Goal: Task Accomplishment & Management: Manage account settings

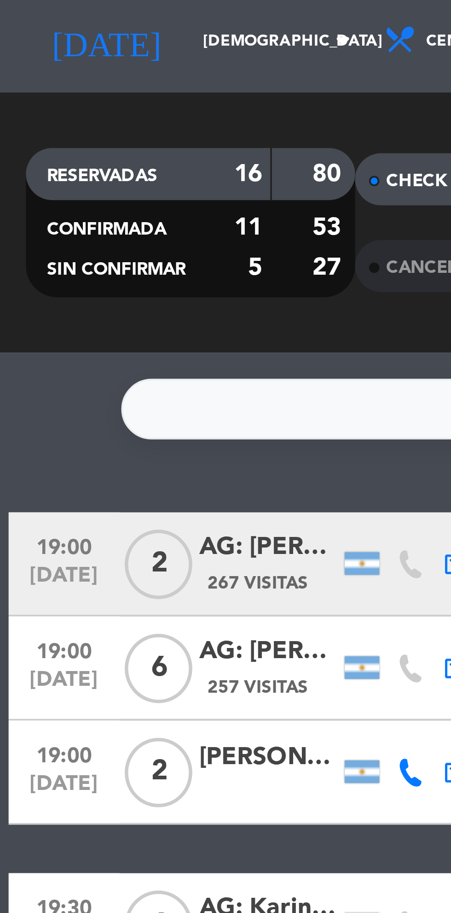
click at [66, 42] on input "[DEMOGRAPHIC_DATA] [DATE]" at bounding box center [78, 42] width 58 height 14
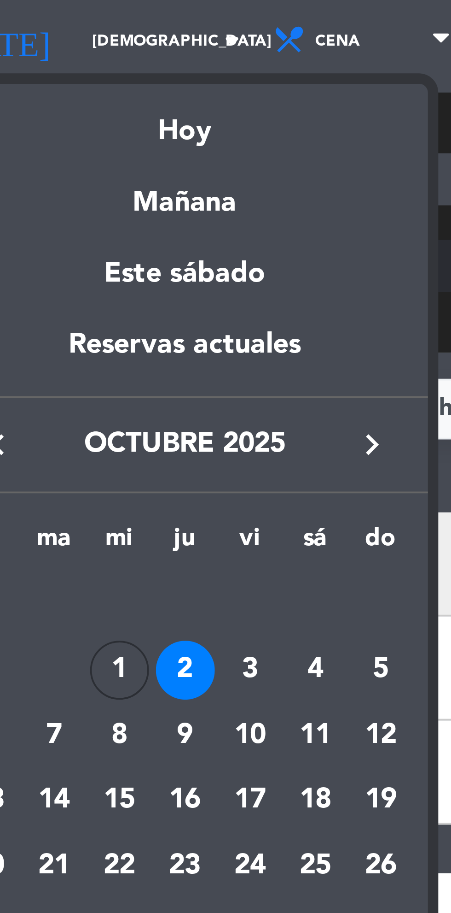
click at [95, 209] on div "3" at bounding box center [96, 209] width 16 height 16
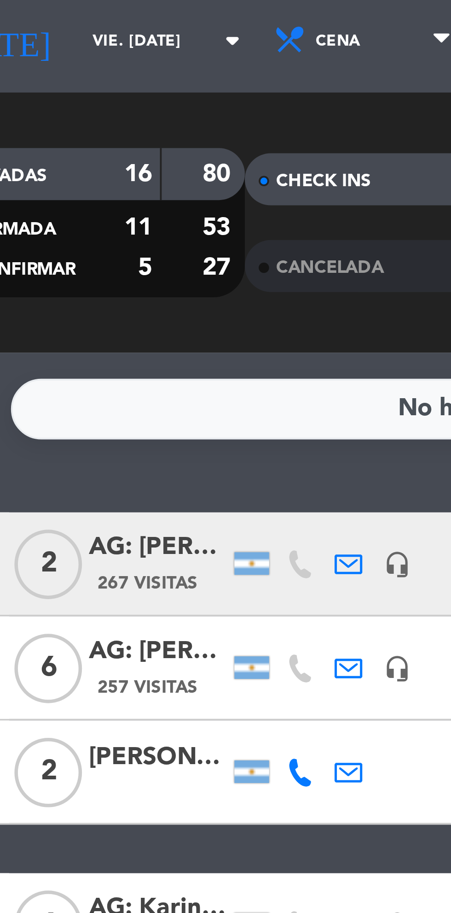
click at [58, 46] on input "vie. [DATE]" at bounding box center [78, 42] width 58 height 14
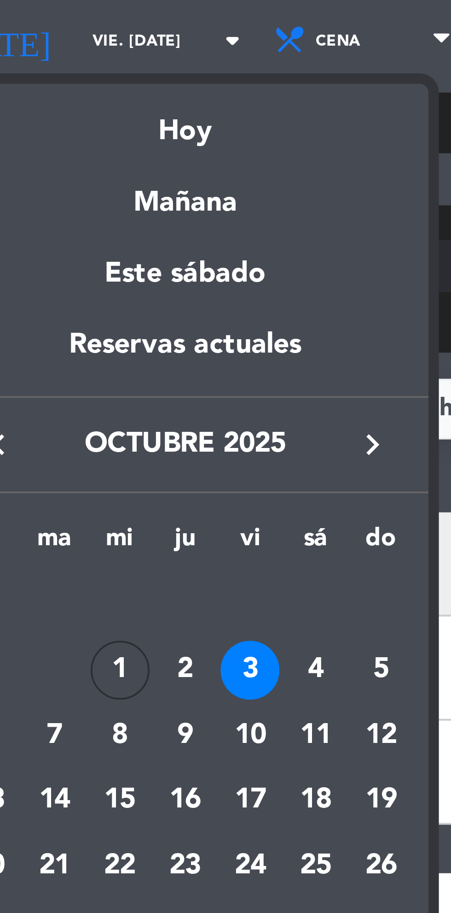
click at [76, 211] on div "2" at bounding box center [79, 209] width 16 height 16
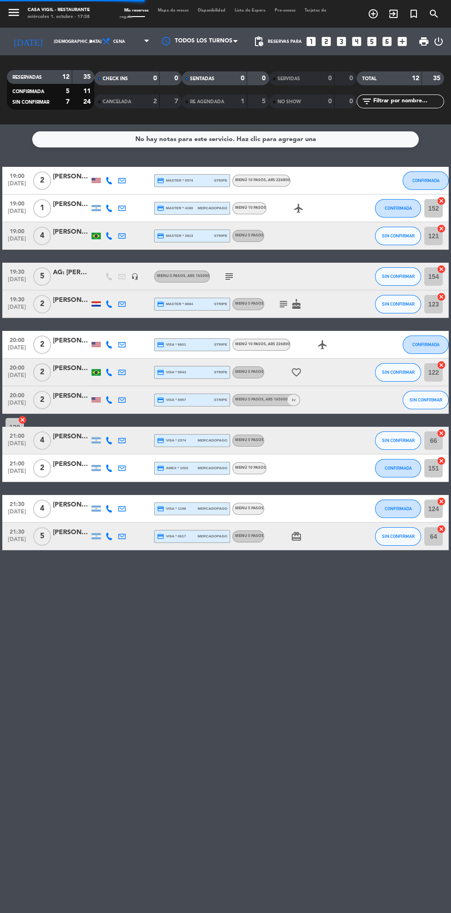
click at [13, 12] on icon "menu" at bounding box center [14, 13] width 14 height 14
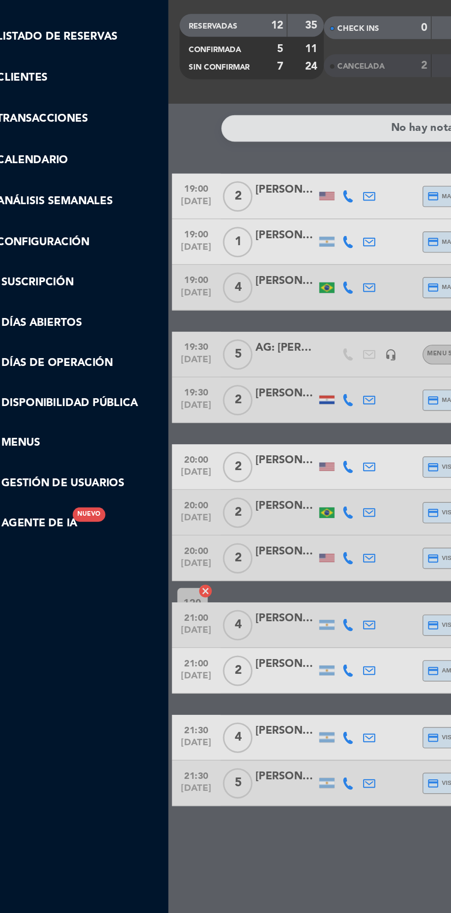
scroll to position [0, 0]
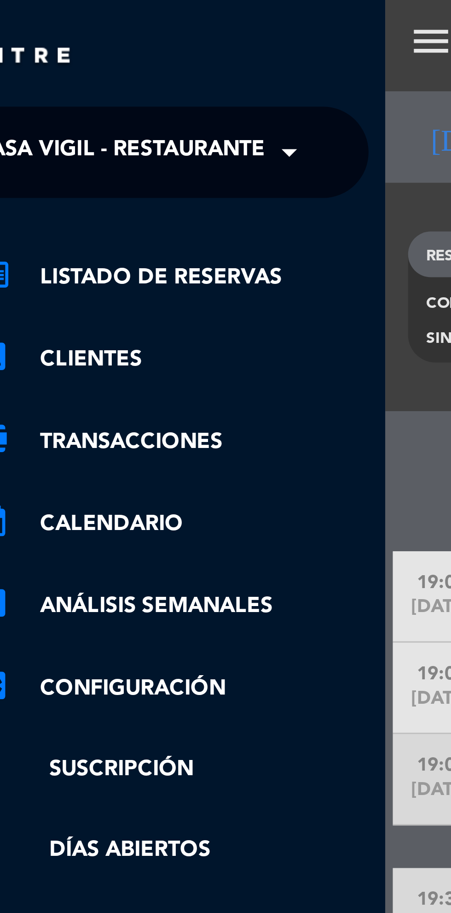
click at [118, 45] on span at bounding box center [121, 45] width 16 height 19
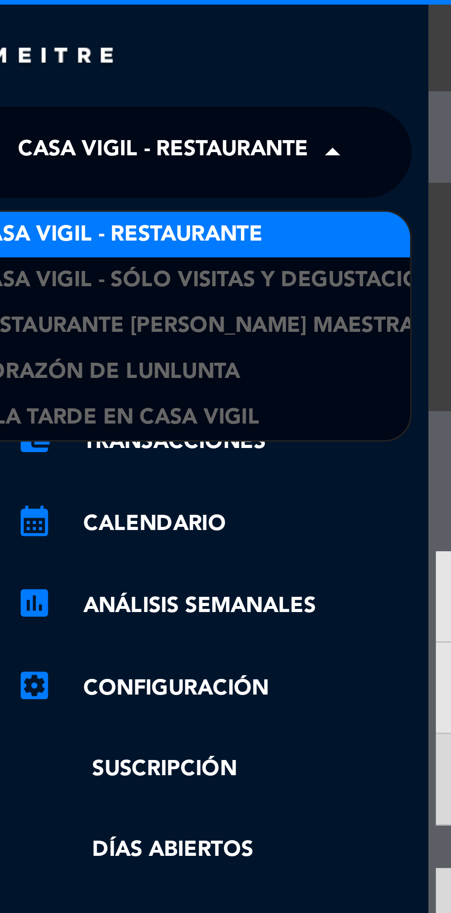
click at [107, 128] on div "A la tarde en Casa Vigil" at bounding box center [73, 126] width 137 height 14
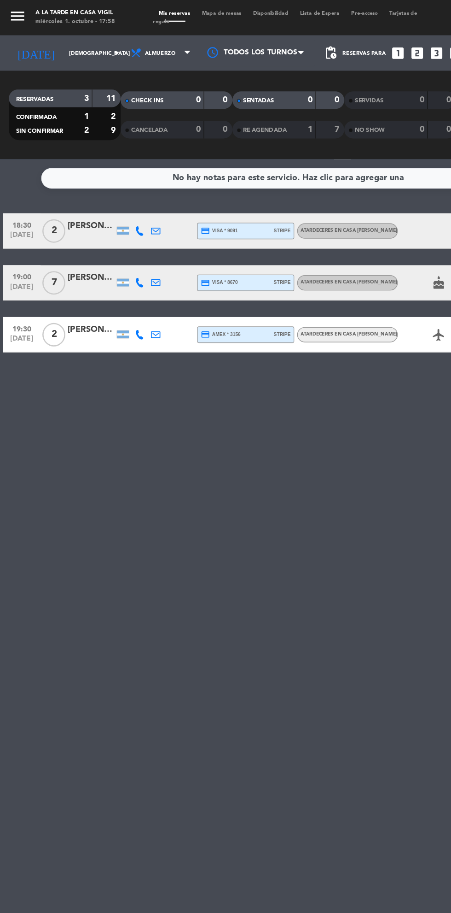
click at [71, 41] on input "[DEMOGRAPHIC_DATA] [DATE]" at bounding box center [78, 42] width 58 height 14
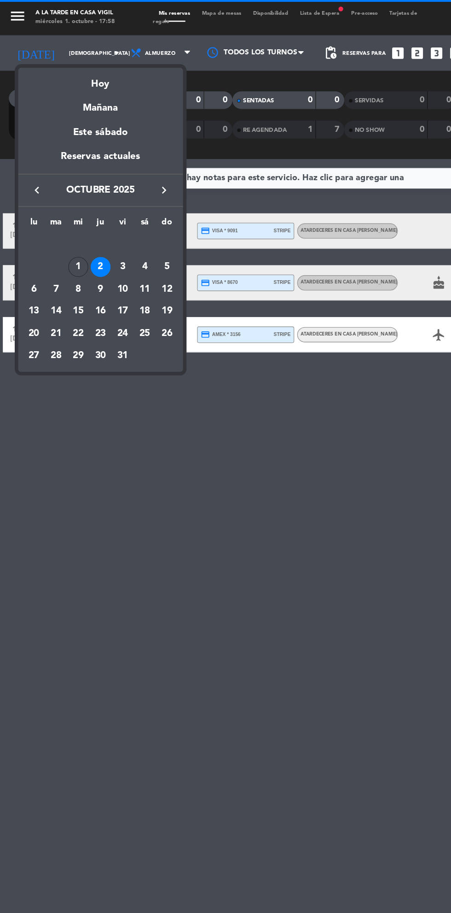
click at [96, 209] on div "3" at bounding box center [96, 209] width 16 height 16
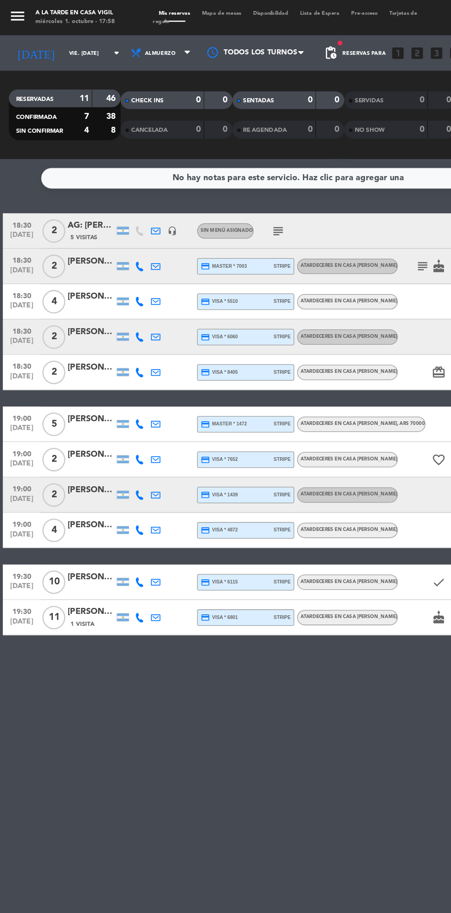
click at [11, 7] on icon "menu" at bounding box center [14, 13] width 14 height 14
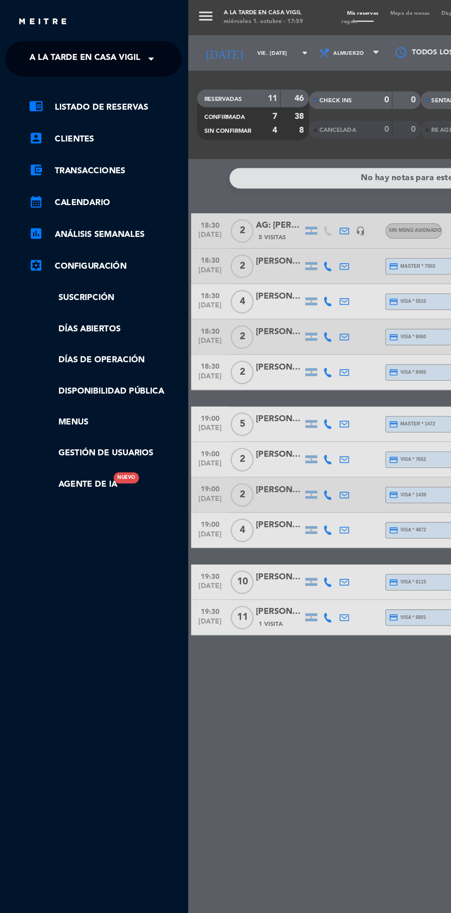
click at [111, 45] on div "× A la tarde en Casa [PERSON_NAME]" at bounding box center [66, 45] width 94 height 19
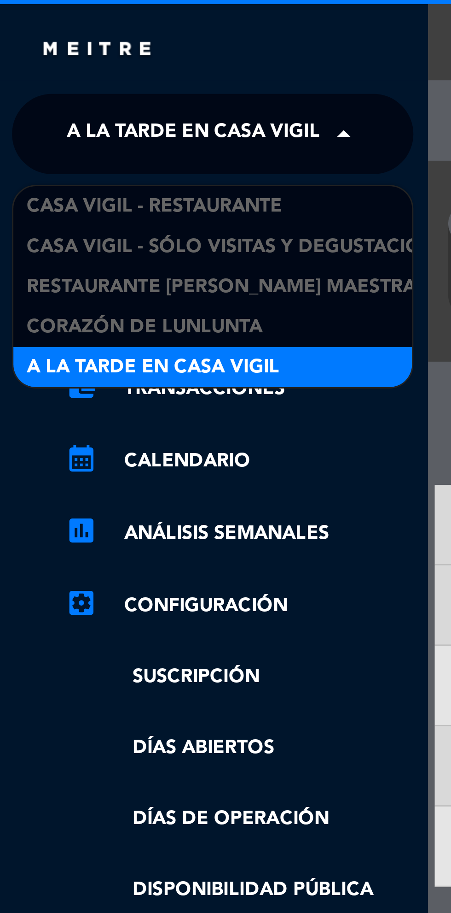
click at [112, 69] on div "Casa Vigil - Restaurante" at bounding box center [73, 71] width 137 height 14
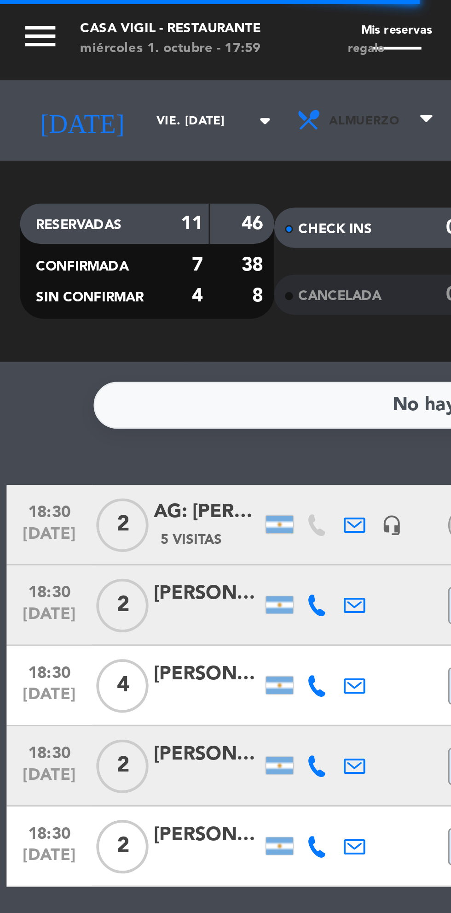
click at [129, 44] on span "Almuerzo" at bounding box center [126, 41] width 55 height 20
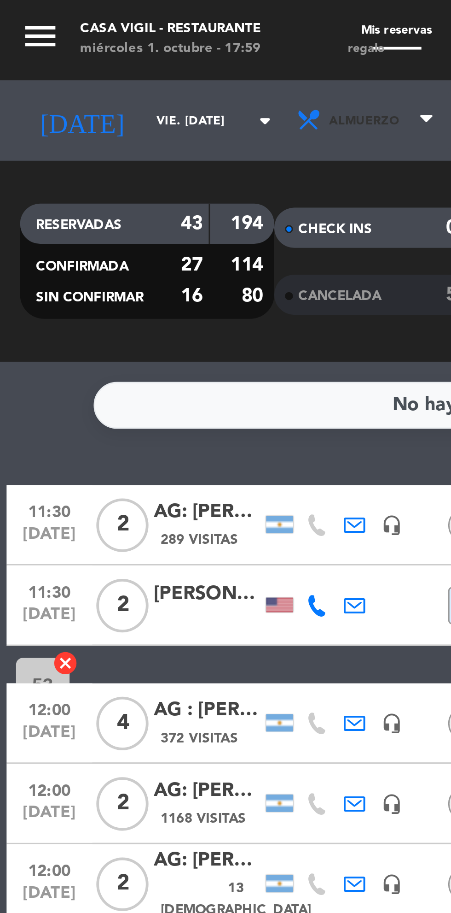
click at [132, 41] on span "Almuerzo" at bounding box center [126, 41] width 55 height 20
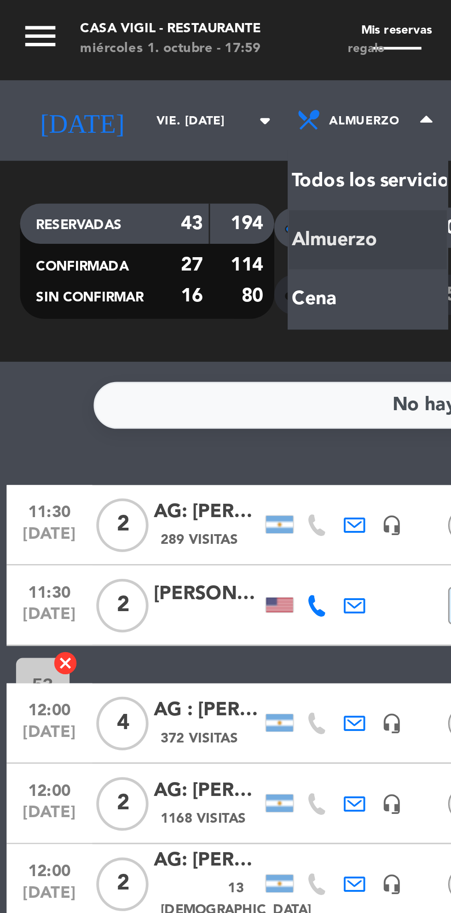
click at [132, 99] on div "menu Casa [PERSON_NAME] - Restaurante miércoles 1. octubre - 17:59 Mis reservas…" at bounding box center [225, 62] width 451 height 124
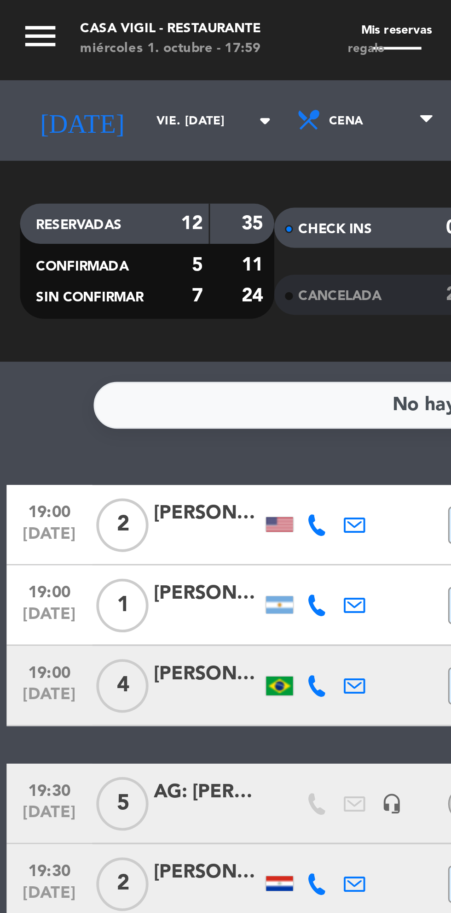
click at [62, 43] on input "vie. [DATE]" at bounding box center [78, 42] width 58 height 14
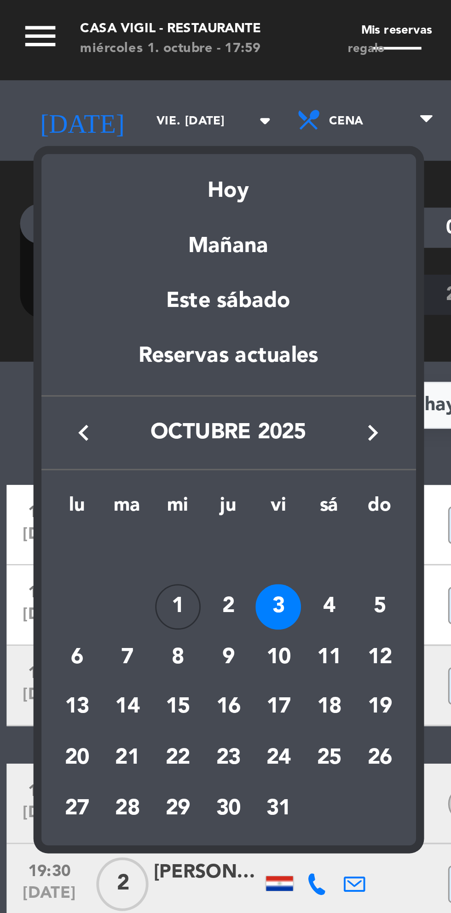
click at [110, 208] on div "4" at bounding box center [113, 209] width 16 height 16
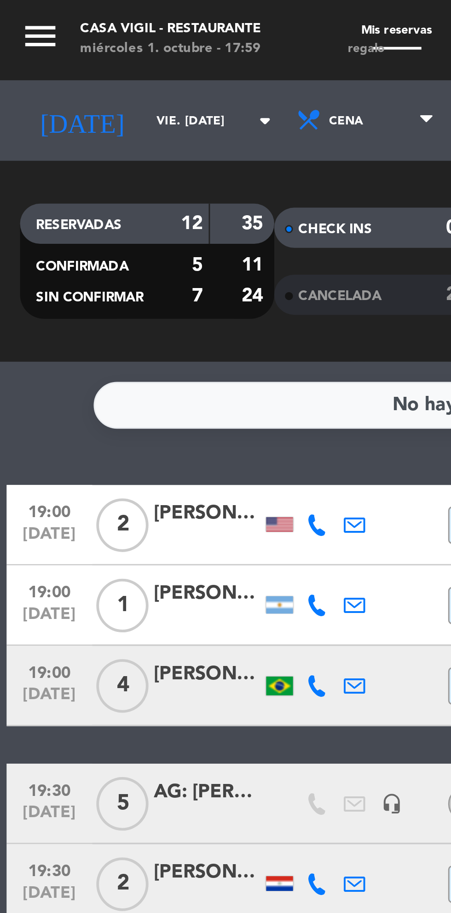
type input "sáb. [DATE]"
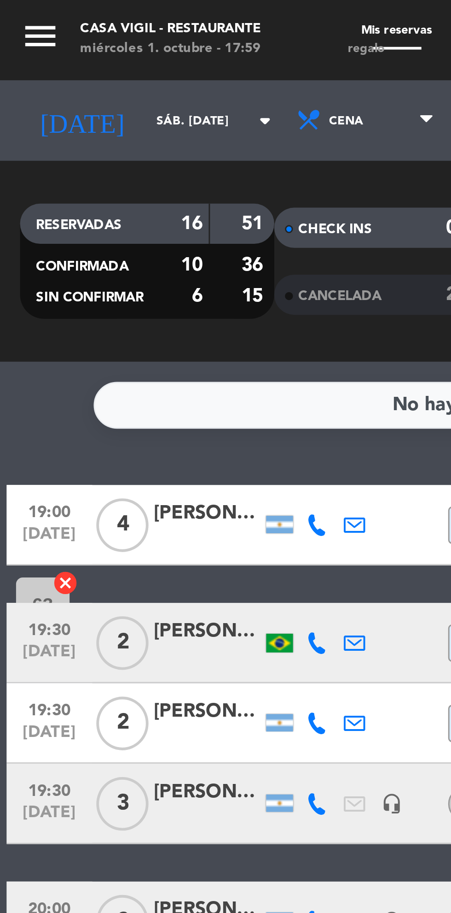
click at [11, 20] on button "menu" at bounding box center [14, 14] width 14 height 16
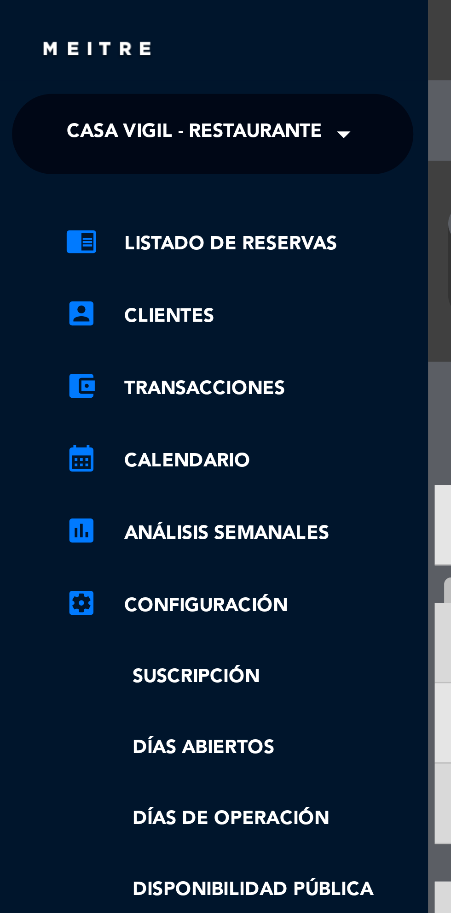
click at [124, 45] on span at bounding box center [121, 45] width 16 height 19
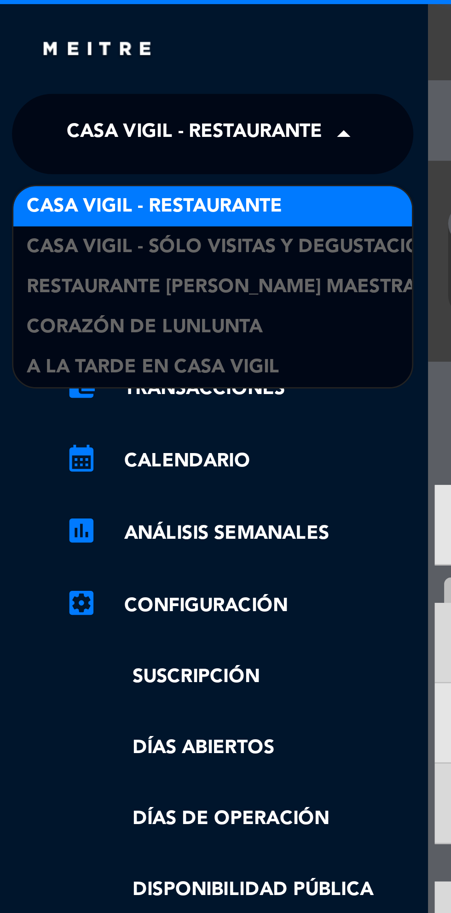
click at [105, 126] on div "A la tarde en Casa Vigil" at bounding box center [73, 126] width 137 height 14
